Goal: Task Accomplishment & Management: Use online tool/utility

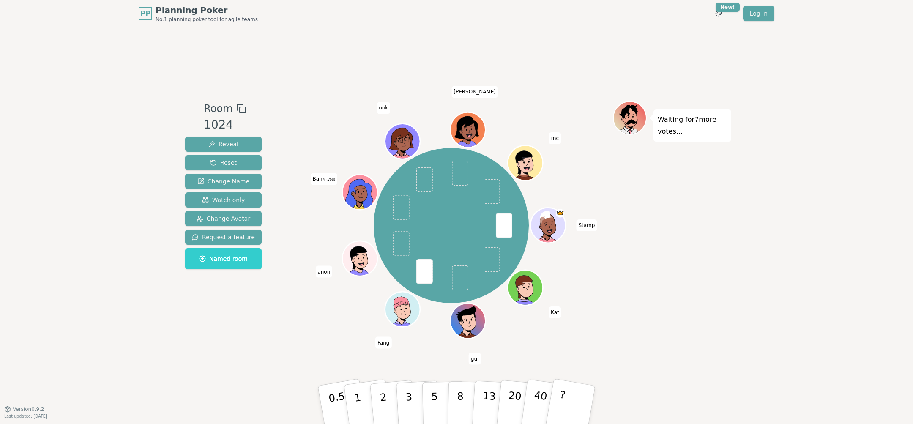
click at [360, 352] on div "Room 1024 Reveal Reset Change Name Watch only Change Avatar Request a feature N…" at bounding box center [456, 218] width 549 height 382
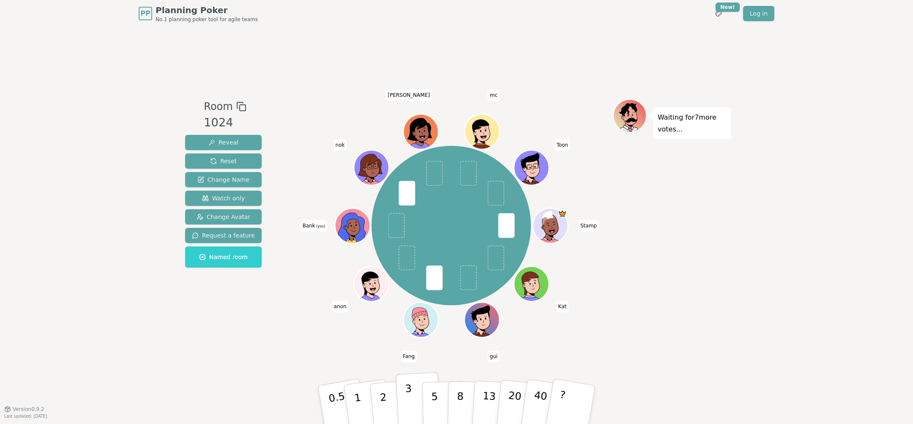
click at [407, 403] on p "3" at bounding box center [409, 405] width 9 height 46
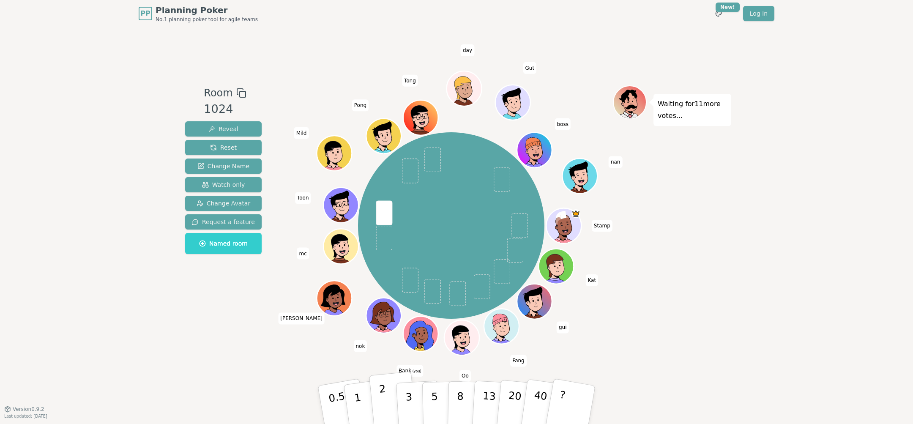
click at [387, 407] on button "2" at bounding box center [393, 404] width 48 height 67
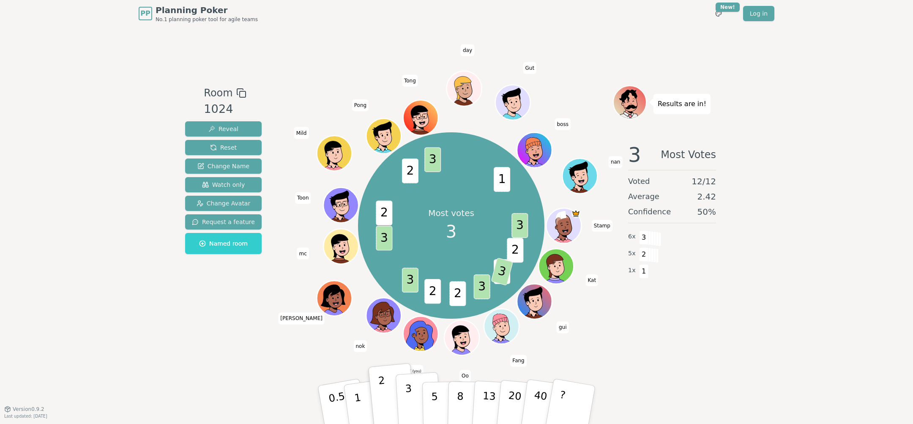
click at [410, 406] on p "3" at bounding box center [409, 405] width 9 height 46
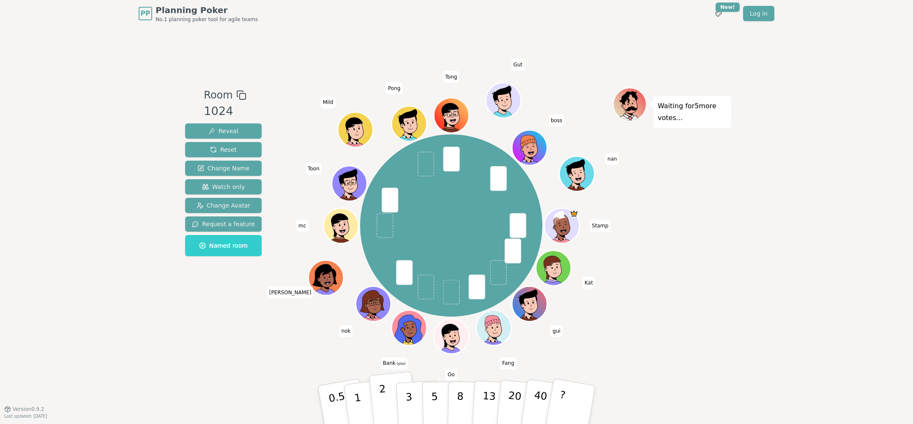
click at [384, 399] on p "2" at bounding box center [384, 406] width 11 height 46
click at [425, 401] on button "5" at bounding box center [444, 405] width 44 height 64
click at [431, 401] on p "5" at bounding box center [434, 405] width 7 height 46
click at [407, 402] on p "3" at bounding box center [409, 405] width 9 height 46
click at [430, 406] on button "5" at bounding box center [444, 405] width 44 height 64
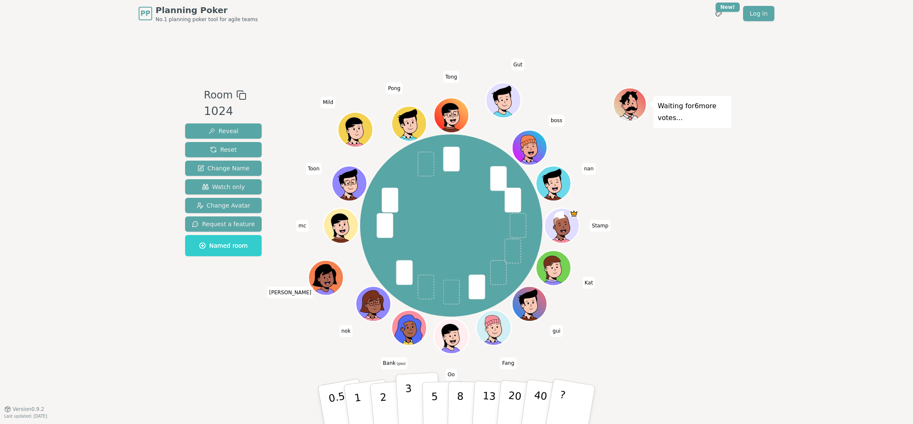
click at [414, 392] on button "3" at bounding box center [418, 405] width 46 height 66
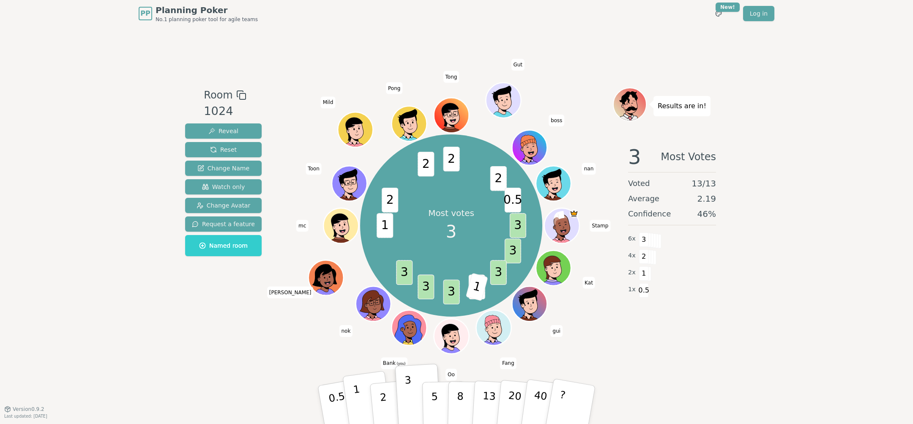
click at [365, 403] on button "1" at bounding box center [367, 405] width 50 height 68
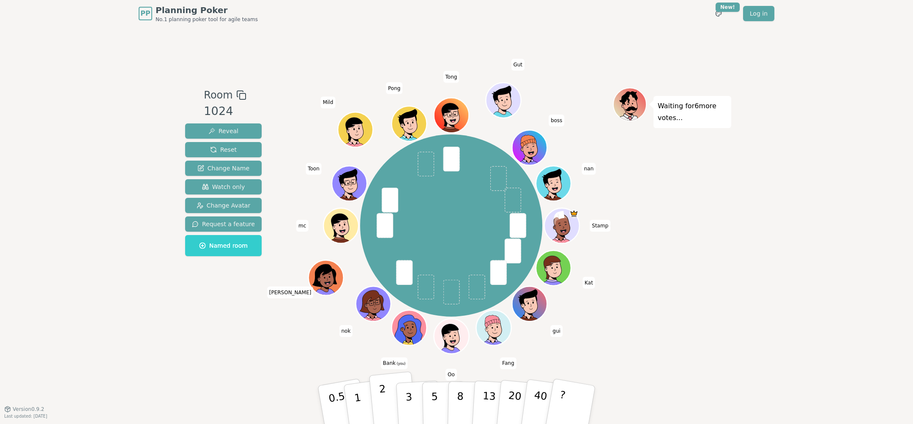
click at [389, 407] on button "2" at bounding box center [393, 404] width 48 height 67
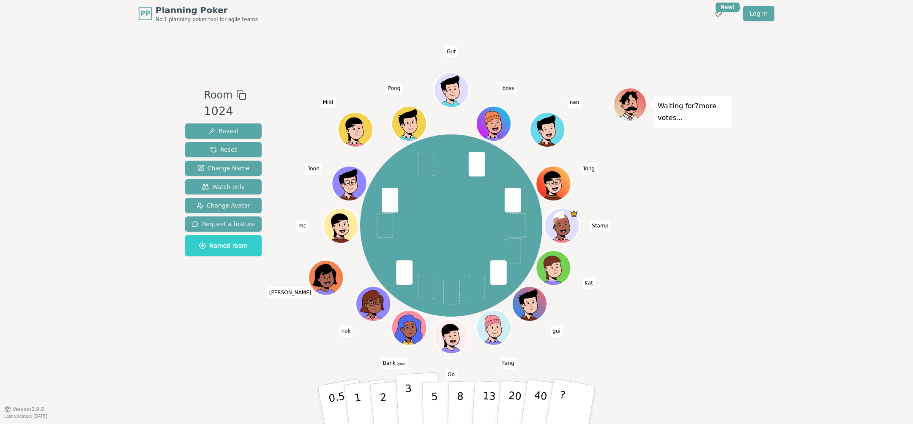
click at [411, 396] on button "3" at bounding box center [418, 405] width 46 height 66
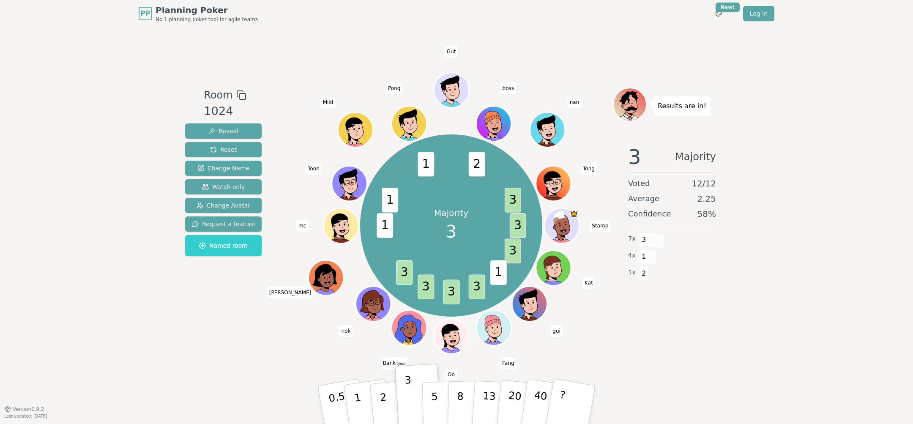
click at [110, 233] on div "PP Planning Poker No.1 planning poker tool for agile teams Toggle theme New! Lo…" at bounding box center [456, 212] width 913 height 424
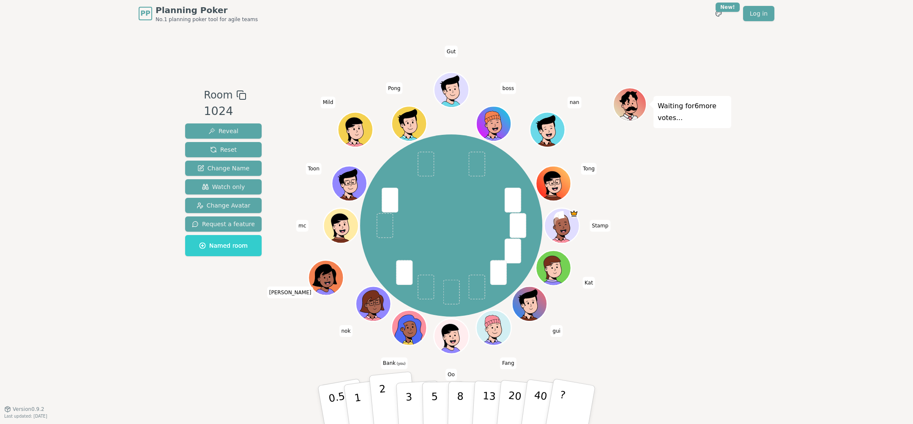
click at [380, 400] on p "2" at bounding box center [384, 406] width 11 height 46
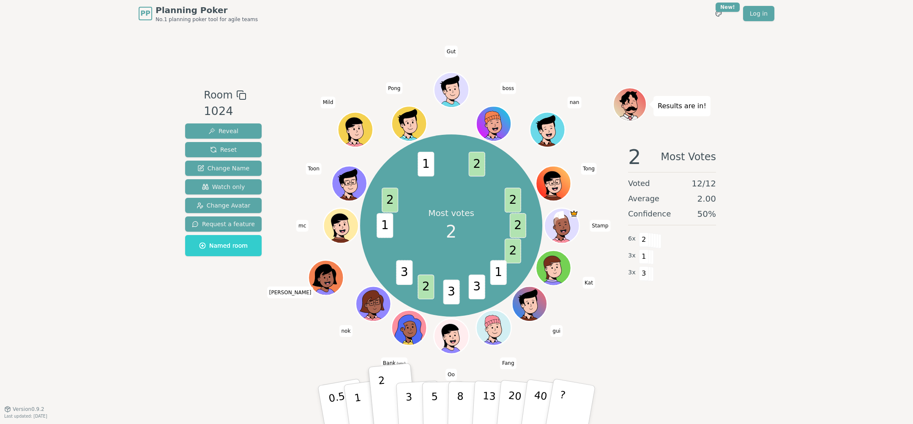
click at [817, 214] on div "PP Planning Poker No.1 planning poker tool for agile teams Toggle theme New! Lo…" at bounding box center [456, 212] width 913 height 424
